Goal: Task Accomplishment & Management: Use online tool/utility

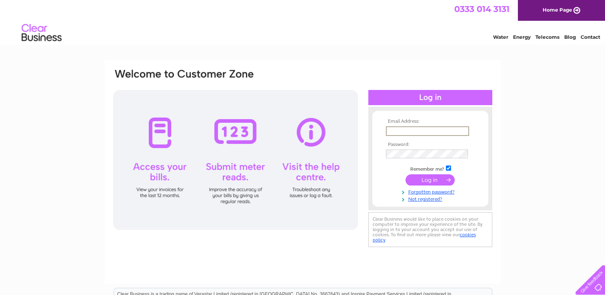
click at [393, 127] on input "text" at bounding box center [427, 131] width 83 height 10
type input "rjcurrieltd@outlook.com"
click at [447, 178] on input "submit" at bounding box center [430, 179] width 49 height 11
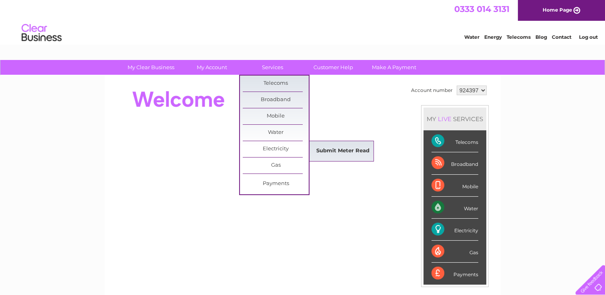
click at [347, 149] on link "Submit Meter Read" at bounding box center [343, 151] width 66 height 16
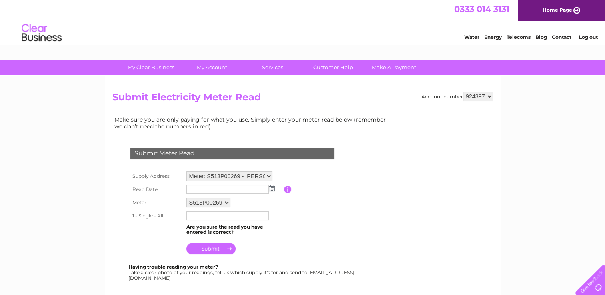
click at [272, 188] on img at bounding box center [272, 188] width 6 height 6
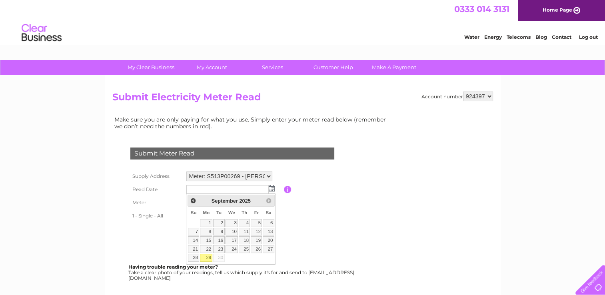
click at [208, 258] on link "29" at bounding box center [206, 258] width 12 height 8
type input "[DATE]"
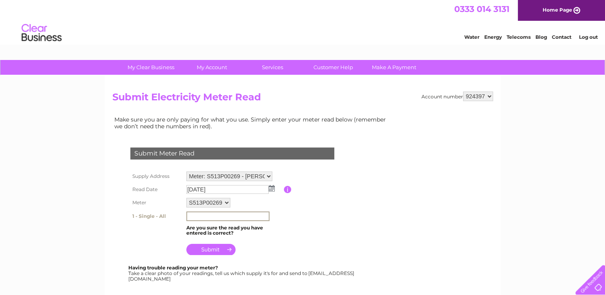
click at [200, 216] on input "text" at bounding box center [227, 217] width 83 height 10
type input "74352"
click at [230, 247] on input "submit" at bounding box center [210, 248] width 49 height 11
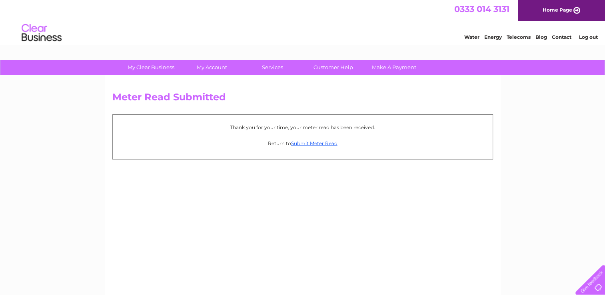
click at [585, 36] on link "Log out" at bounding box center [588, 37] width 19 height 6
